Goal: Complete application form: Complete application form

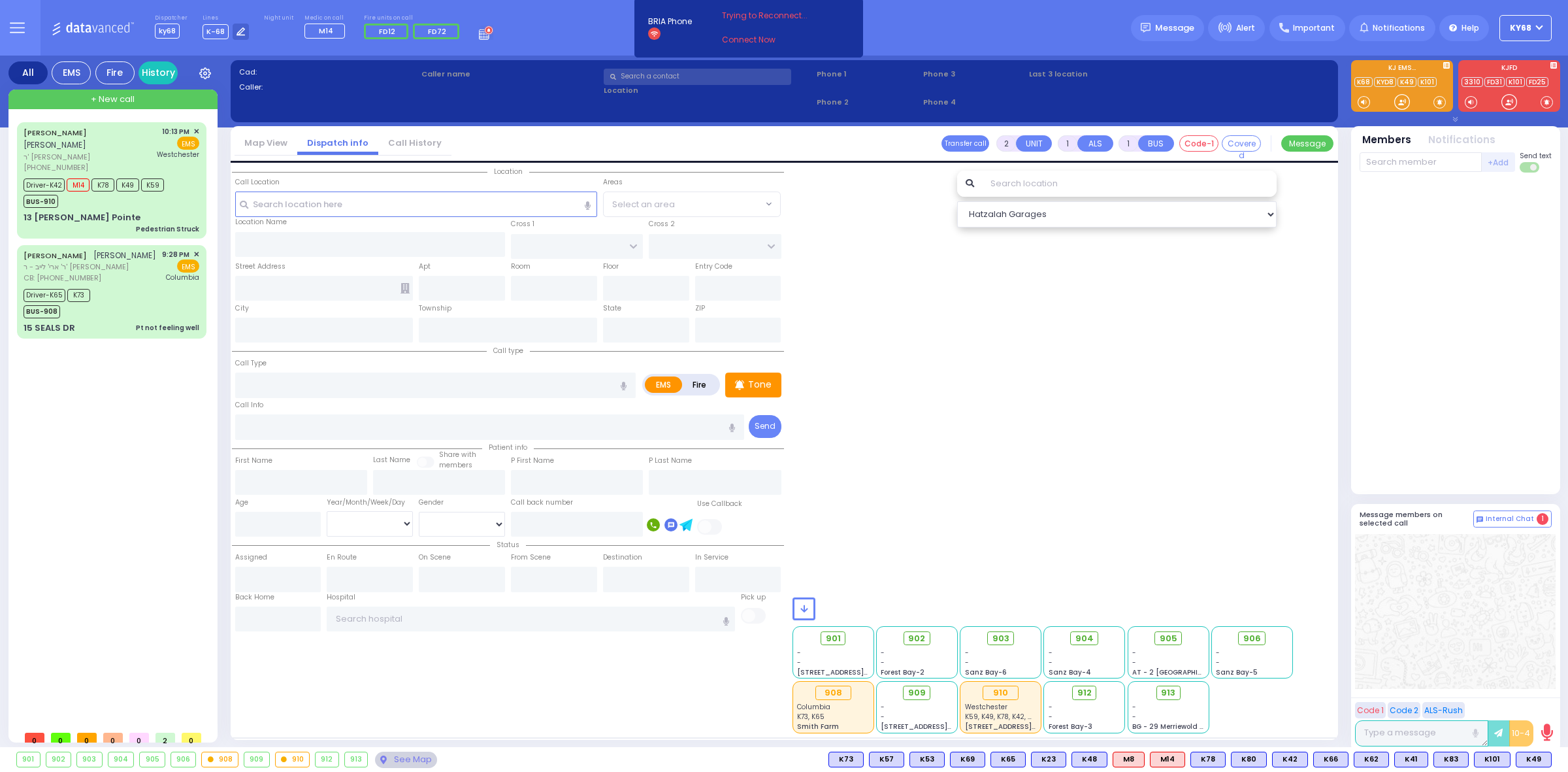
select select
radio input "true"
type input "[PERSON_NAME]"
type input "WEISS"
select select
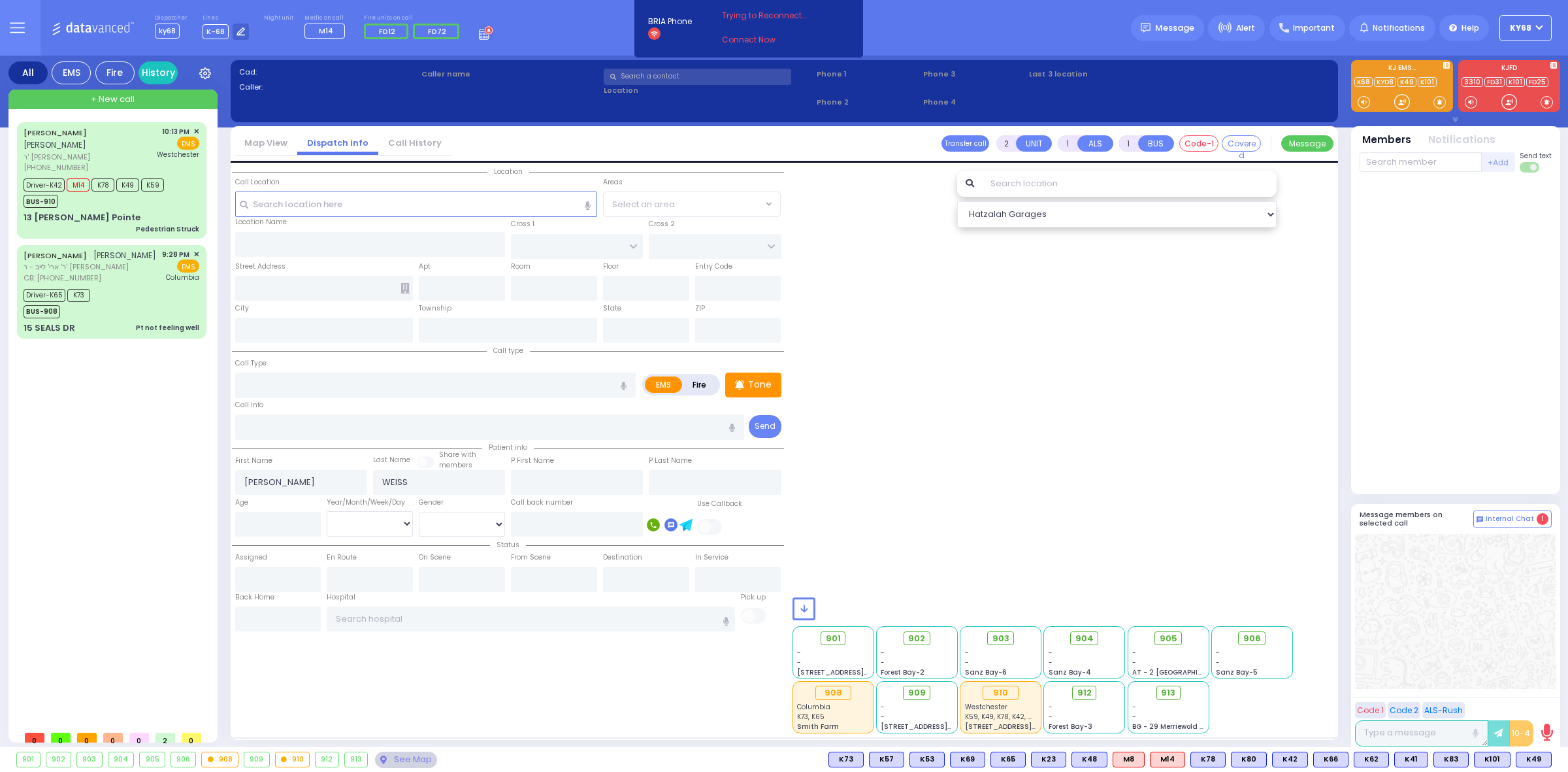
type input "23:05"
select select
radio input "true"
select select
select select "Hatzalah Garages"
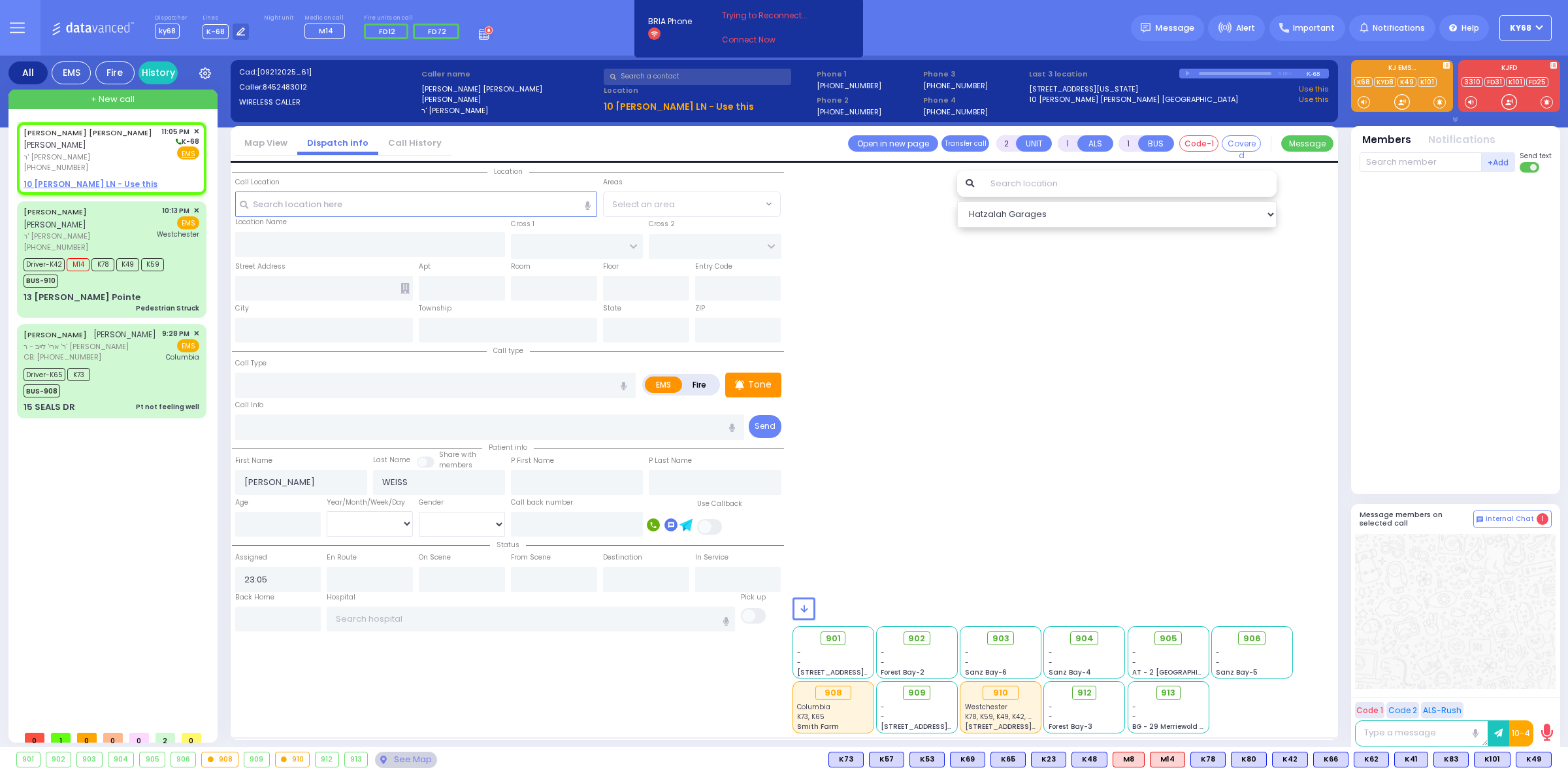
select select
radio input "true"
select select
select select "Hatzalah Garages"
